Goal: Transaction & Acquisition: Book appointment/travel/reservation

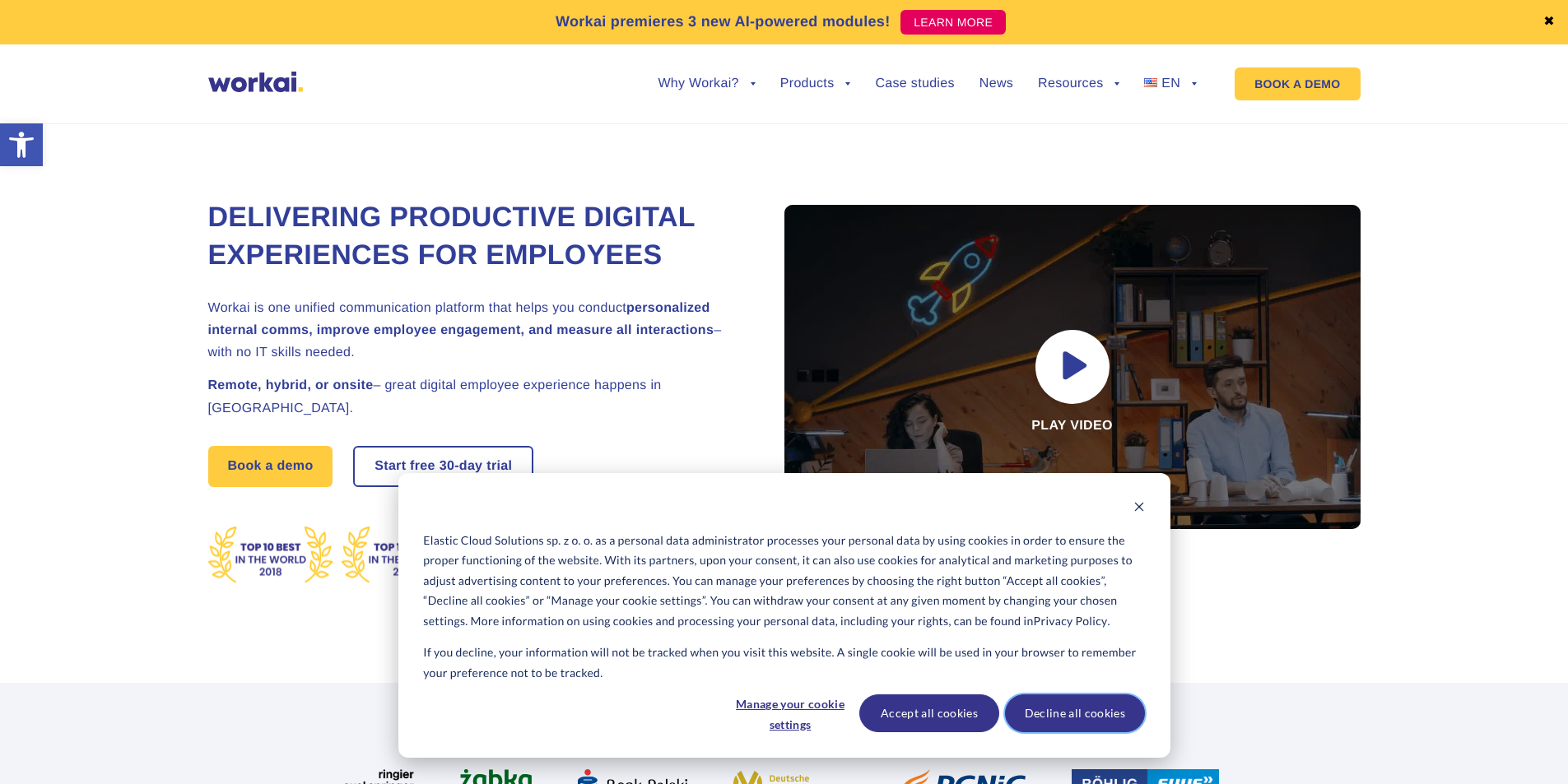
click at [1073, 701] on button "Decline all cookies" at bounding box center [1074, 713] width 140 height 38
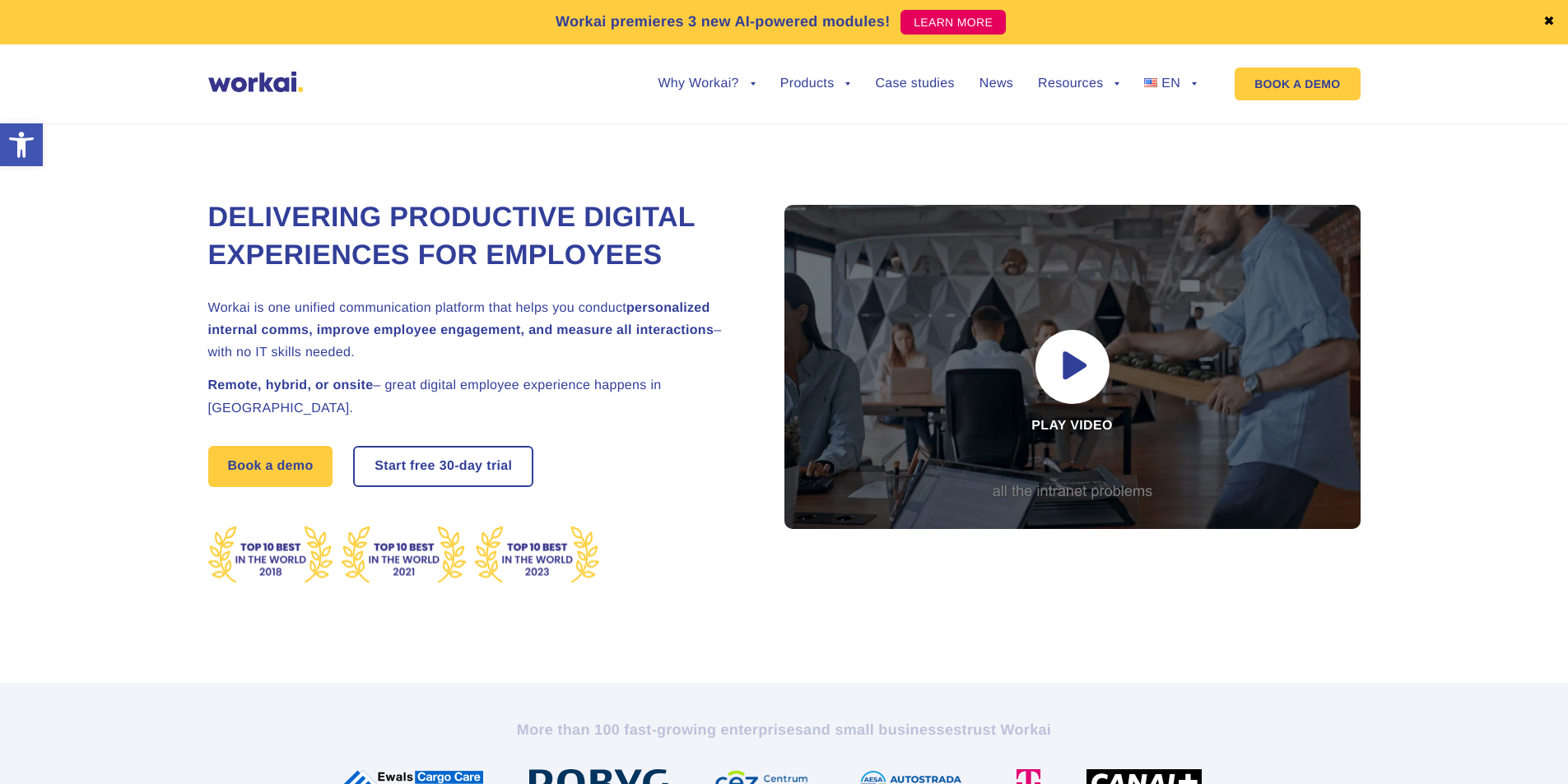
click at [1553, 19] on link "✖" at bounding box center [1548, 22] width 11 height 13
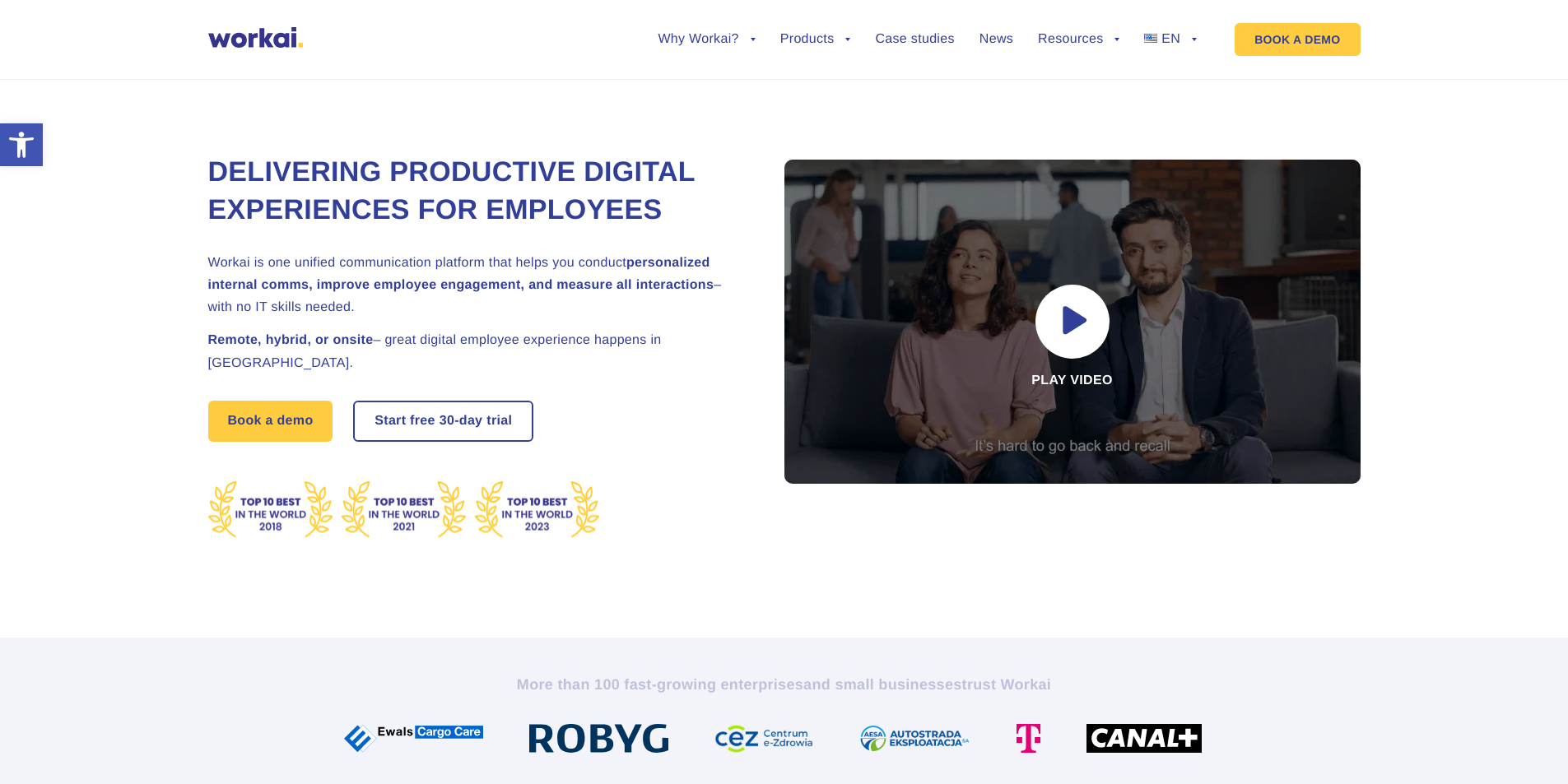
click at [1206, 111] on div "Delivering Productive Digital Experiences for Employees Workai is one unified c…" at bounding box center [784, 339] width 1152 height 596
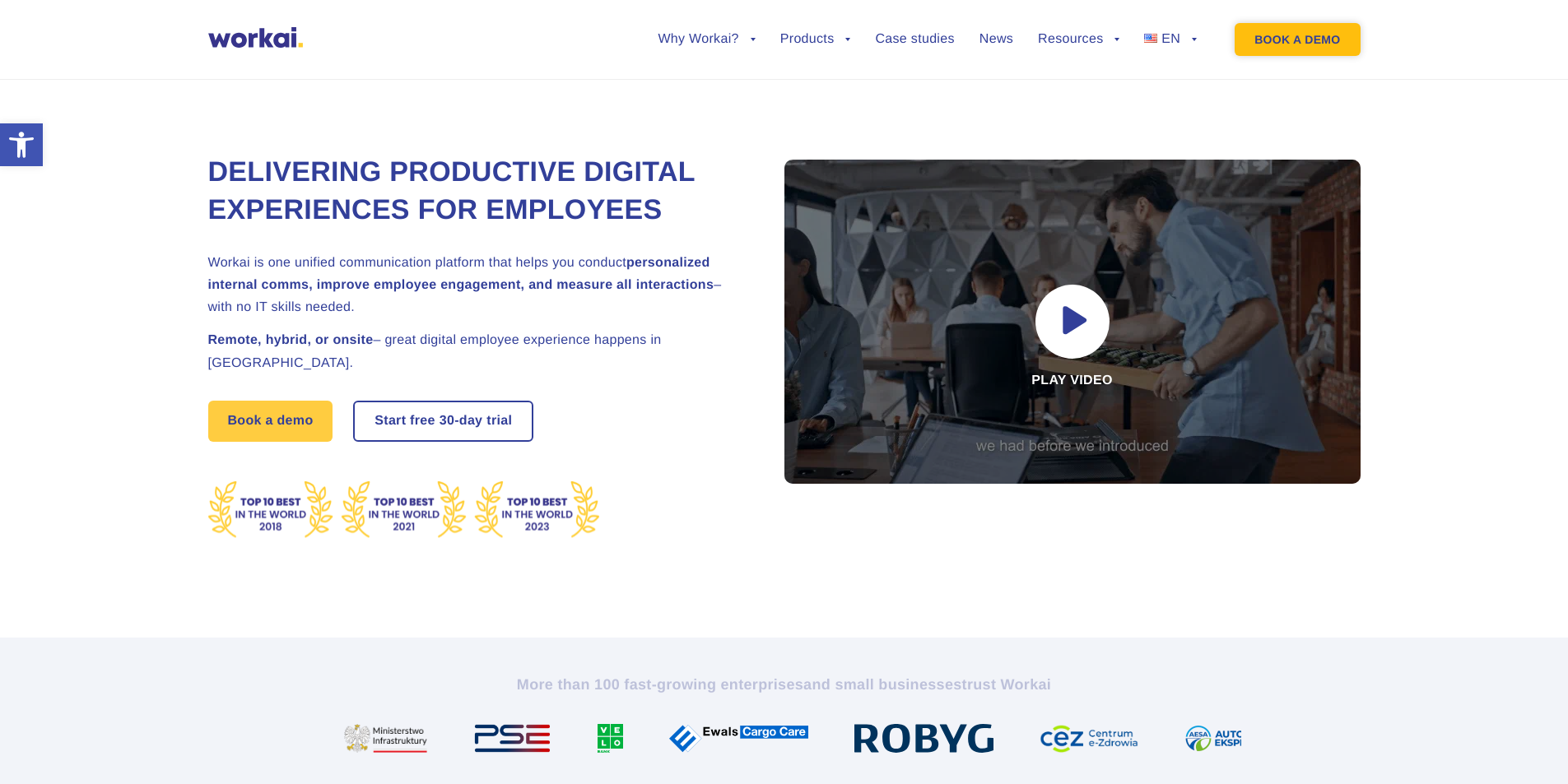
click at [1298, 53] on link "BOOK A DEMO" at bounding box center [1297, 39] width 125 height 32
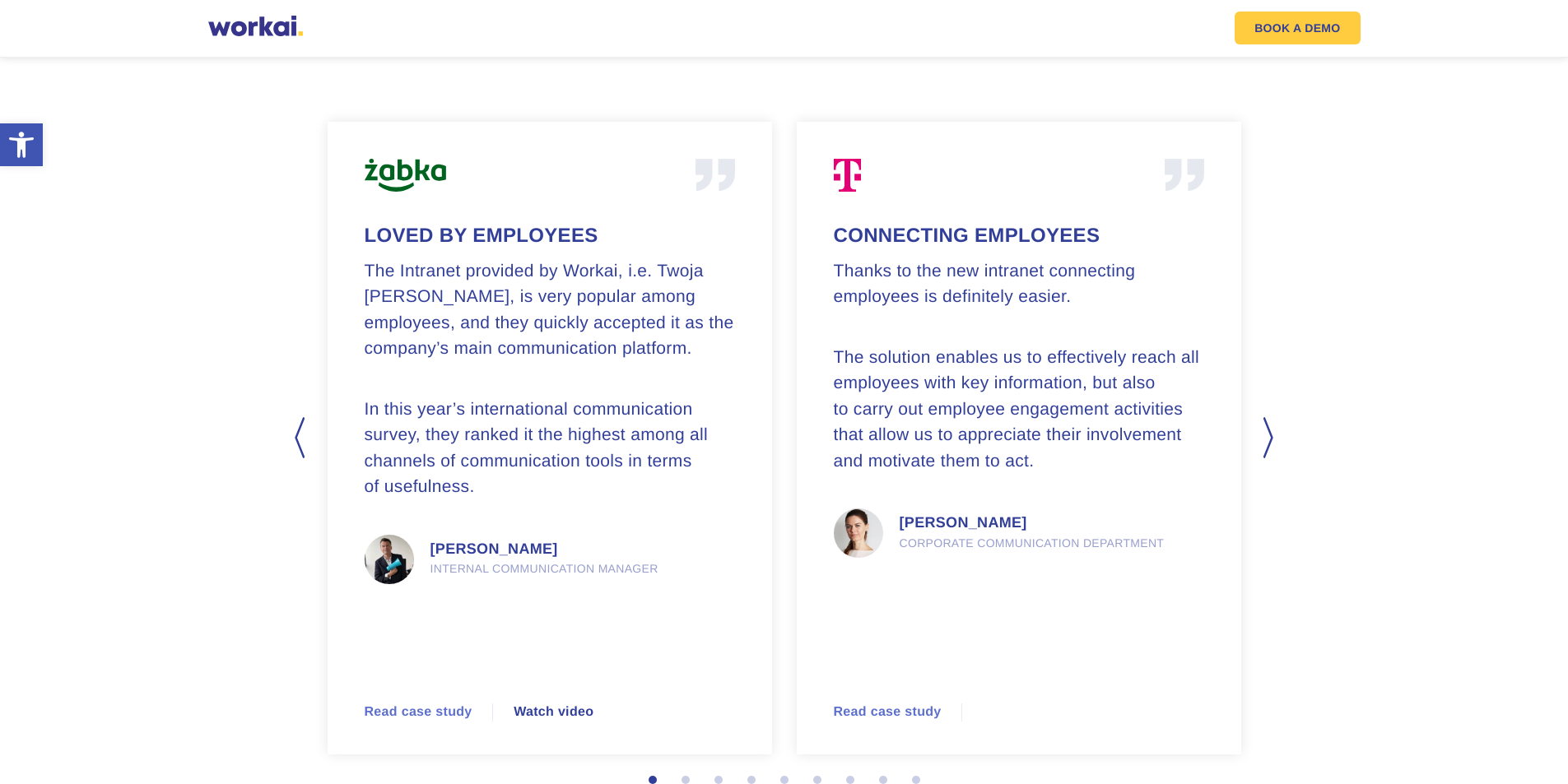
scroll to position [4112, 0]
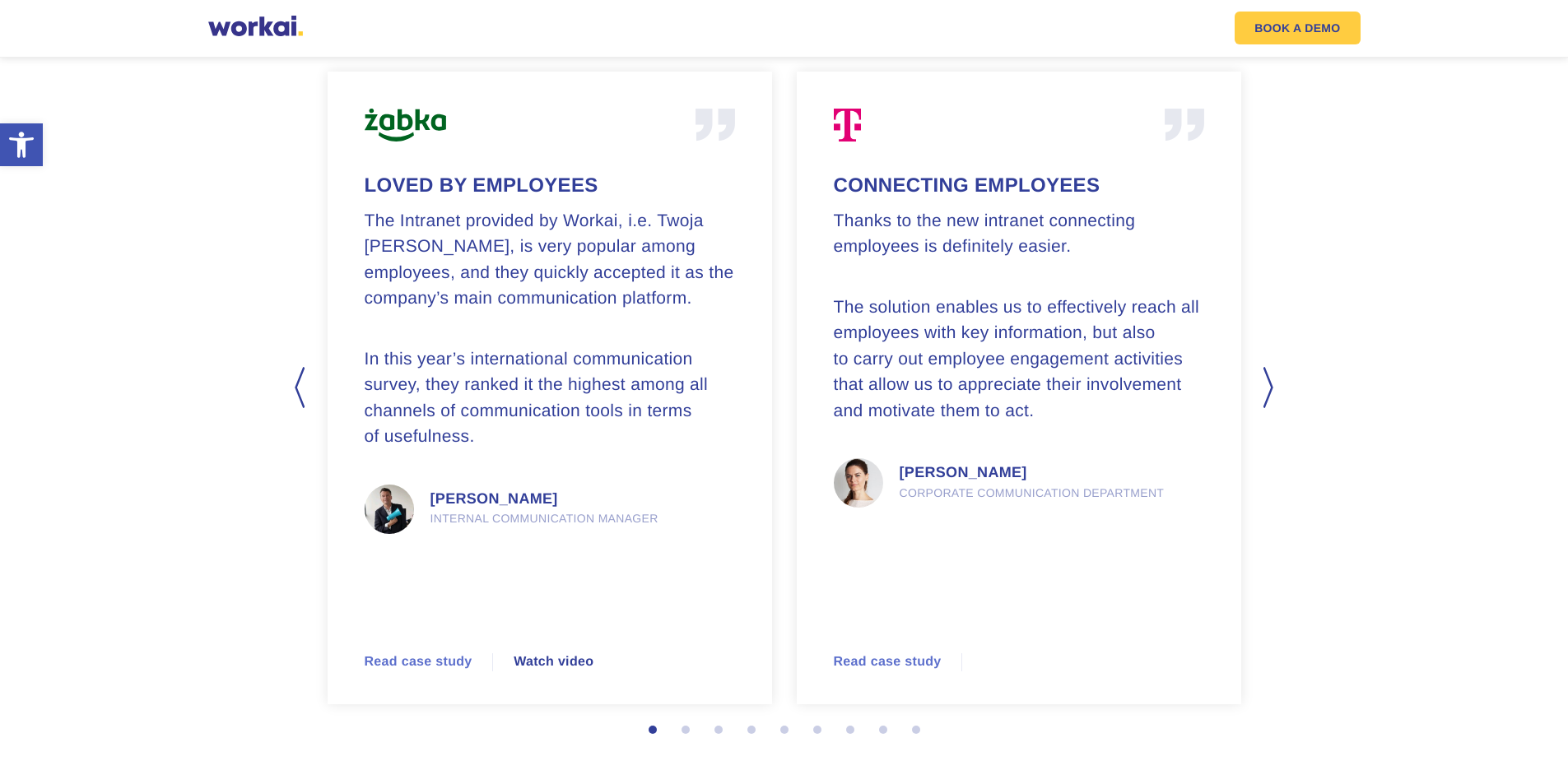
click at [1270, 394] on button "Next" at bounding box center [1269, 387] width 17 height 41
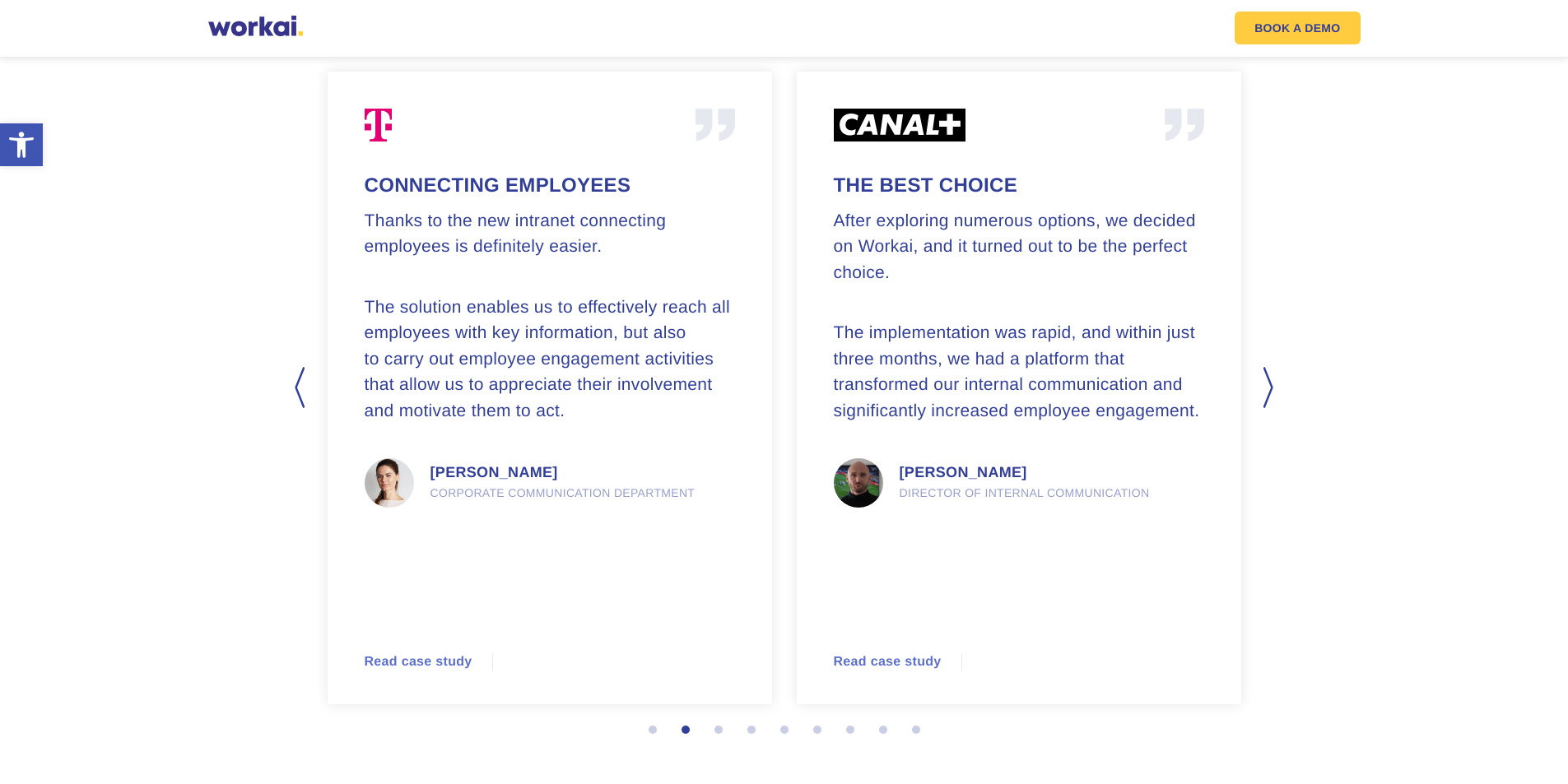
click at [241, 412] on section "Previous Empowering customer service Communication with employees and between e…" at bounding box center [784, 436] width 1568 height 756
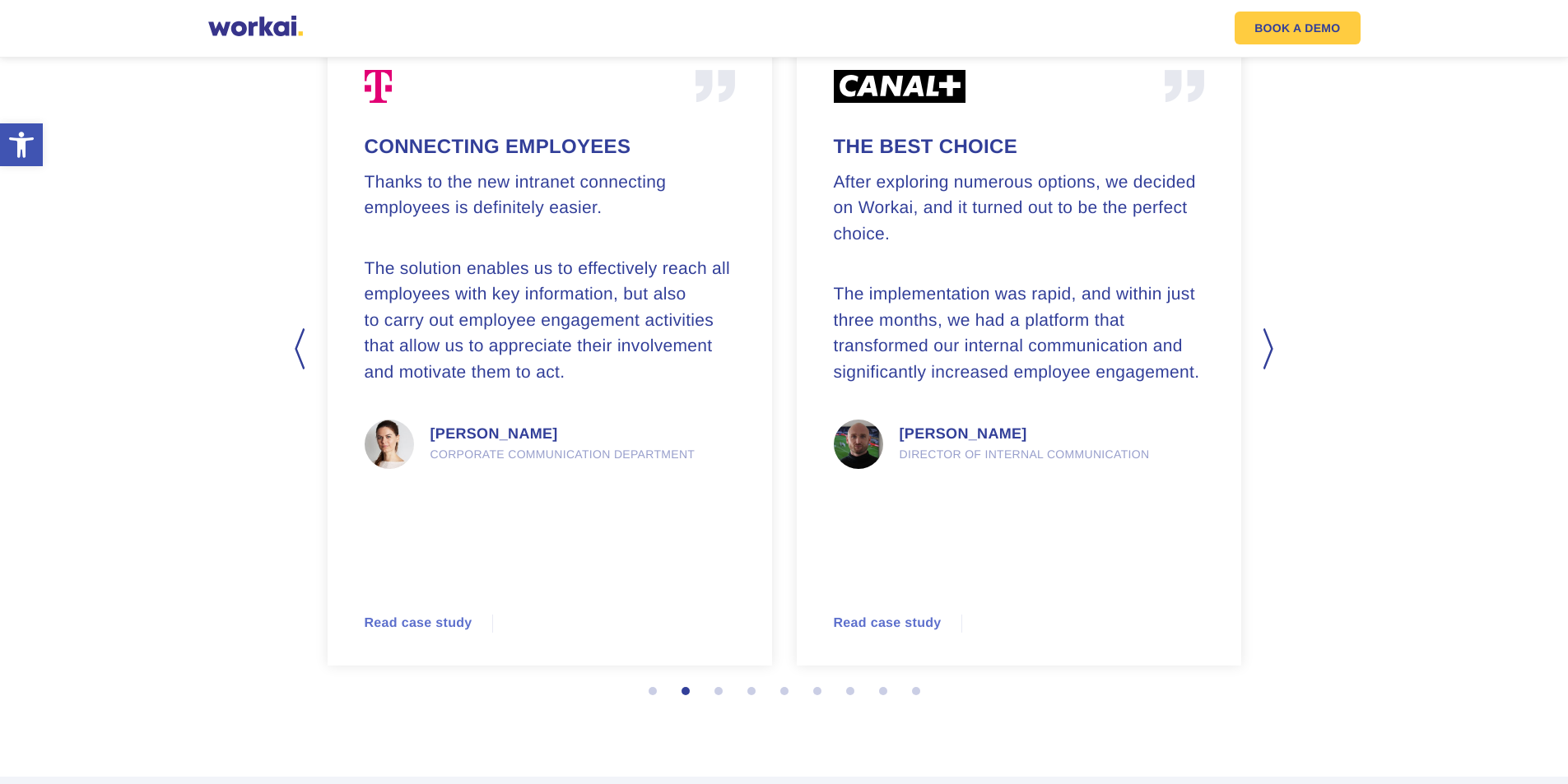
scroll to position [4207, 0]
